Goal: Feedback & Contribution: Submit feedback/report problem

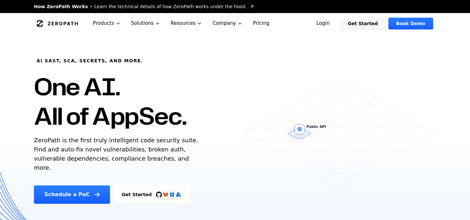
click at [335, 25] on link "Login" at bounding box center [322, 24] width 29 height 12
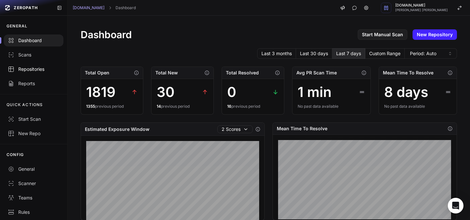
click at [42, 69] on div "Repositories" at bounding box center [34, 69] width 52 height 7
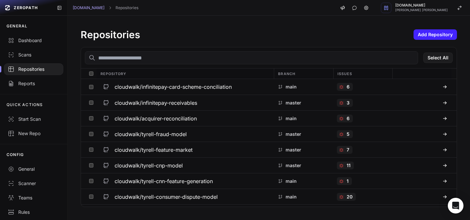
click at [184, 58] on input "text" at bounding box center [251, 57] width 333 height 13
click at [187, 56] on input "text" at bounding box center [251, 57] width 333 height 13
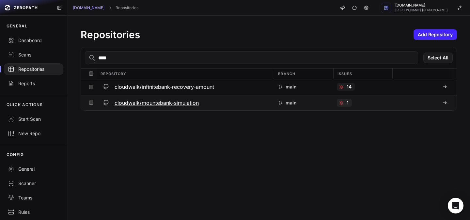
type input "****"
click at [160, 107] on div "cloudwalk/mountebank-simulation" at bounding box center [185, 103] width 170 height 12
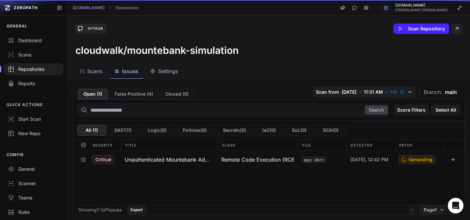
click at [130, 73] on span "Issues" at bounding box center [130, 71] width 16 height 8
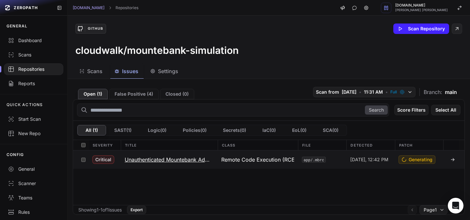
click at [212, 160] on h3 "Unauthenticated Mountebank Admin API with allowInjection → Remote Code Execution" at bounding box center [169, 160] width 89 height 8
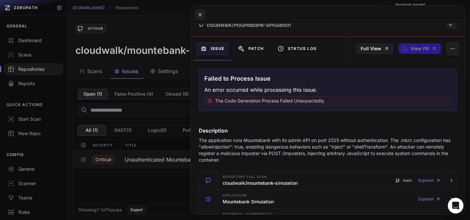
scroll to position [62, 0]
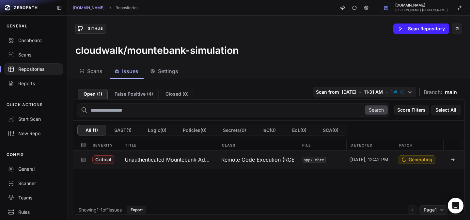
click at [192, 161] on h3 "Unauthenticated Mountebank Admin API with allowInjection → Remote Code Execution" at bounding box center [169, 160] width 89 height 8
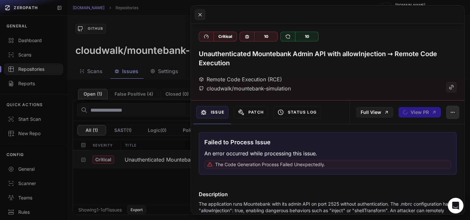
click at [454, 112] on icon "button" at bounding box center [454, 112] width 0 height 0
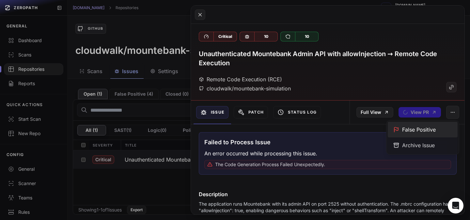
click at [424, 125] on div "False Positive" at bounding box center [423, 130] width 70 height 16
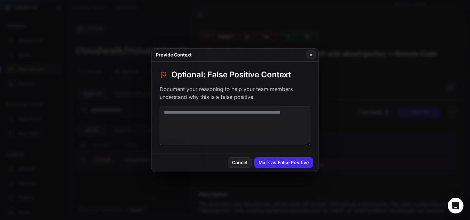
click at [270, 124] on textarea at bounding box center [235, 125] width 151 height 39
click at [223, 117] on textarea at bounding box center [235, 125] width 151 height 39
paste textarea "**********"
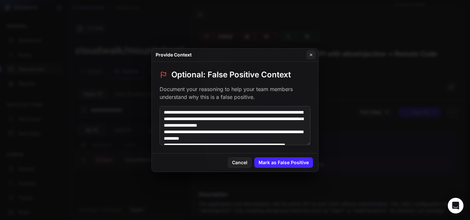
scroll to position [68, 0]
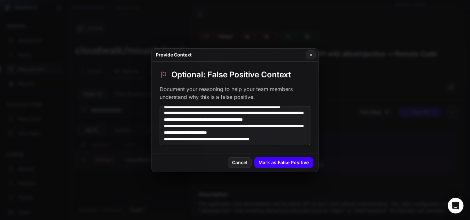
type textarea "**********"
click at [295, 163] on button "Mark as False Positive" at bounding box center [283, 162] width 59 height 10
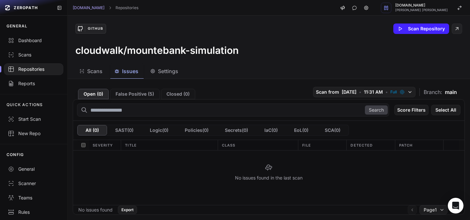
click at [259, 24] on div "GitHub Scan Repository" at bounding box center [268, 29] width 387 height 10
click at [198, 50] on h3 "cloudwalk/mountebank-simulation" at bounding box center [156, 50] width 163 height 12
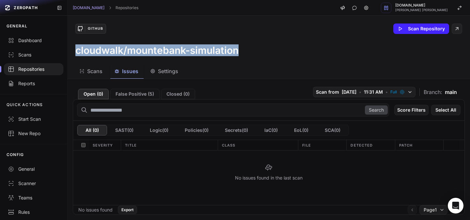
click at [198, 50] on h3 "cloudwalk/mountebank-simulation" at bounding box center [156, 50] width 163 height 12
click at [198, 49] on h3 "cloudwalk/mountebank-simulation" at bounding box center [156, 50] width 163 height 12
drag, startPoint x: 130, startPoint y: 52, endPoint x: 244, endPoint y: 48, distance: 114.0
click at [244, 48] on div "cloudwalk/mountebank-simulation" at bounding box center [268, 50] width 387 height 12
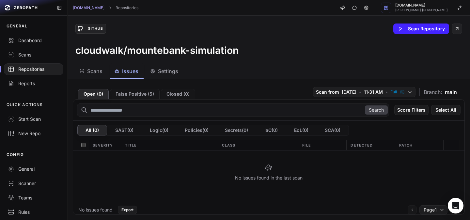
click at [177, 44] on div "GitHub Scan Repository cloudwalk/mountebank-simulation" at bounding box center [269, 40] width 402 height 48
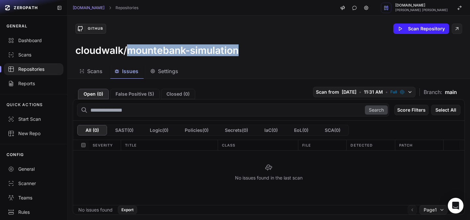
drag, startPoint x: 130, startPoint y: 53, endPoint x: 270, endPoint y: 47, distance: 140.1
click at [270, 47] on div "cloudwalk/mountebank-simulation" at bounding box center [268, 50] width 387 height 12
click at [205, 48] on h3 "cloudwalk/mountebank-simulation" at bounding box center [156, 50] width 163 height 12
